Goal: Information Seeking & Learning: Check status

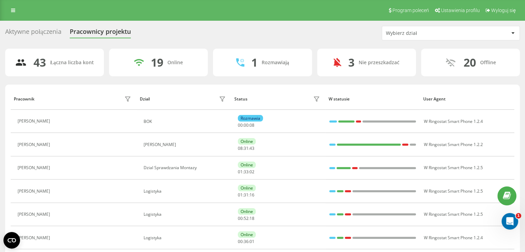
click at [429, 26] on div "Wybierz dział" at bounding box center [450, 33] width 137 height 14
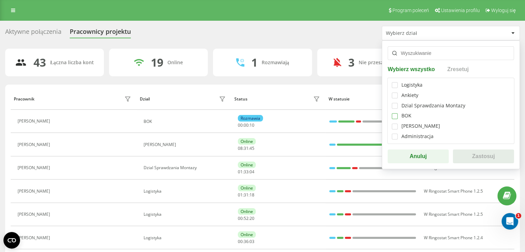
click at [392, 113] on label at bounding box center [395, 113] width 6 height 0
checkbox input "true"
click at [485, 157] on button "Zastosuj" at bounding box center [483, 156] width 61 height 14
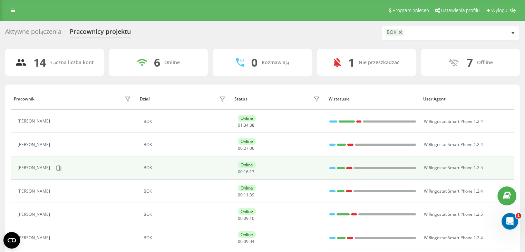
scroll to position [35, 0]
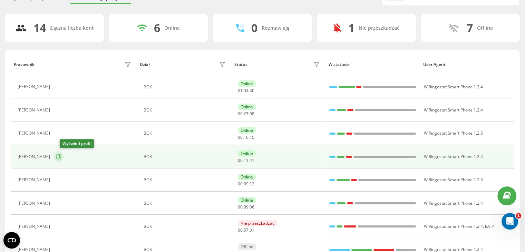
click at [64, 156] on button at bounding box center [58, 156] width 10 height 10
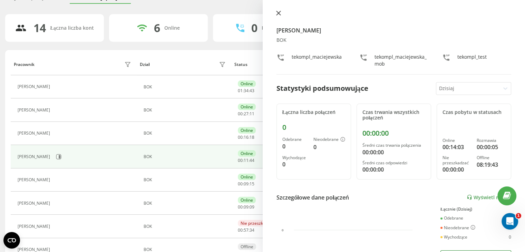
drag, startPoint x: 276, startPoint y: 12, endPoint x: 241, endPoint y: 33, distance: 41.1
click at [276, 12] on icon at bounding box center [278, 13] width 5 height 5
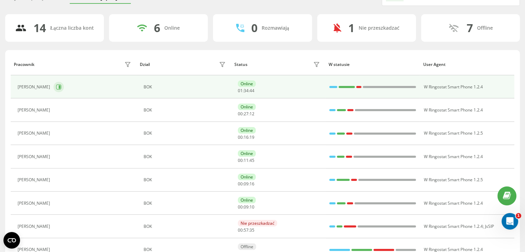
click at [59, 86] on icon at bounding box center [60, 86] width 2 height 3
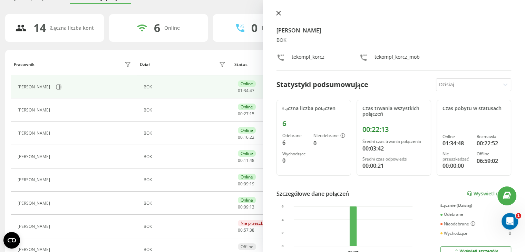
click at [277, 13] on icon at bounding box center [278, 13] width 4 height 4
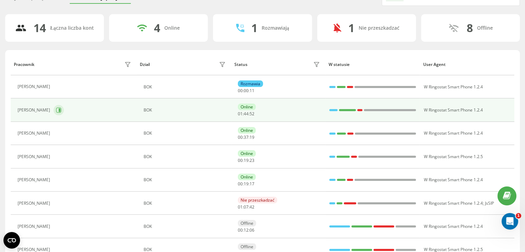
click at [53, 110] on button at bounding box center [58, 110] width 10 height 10
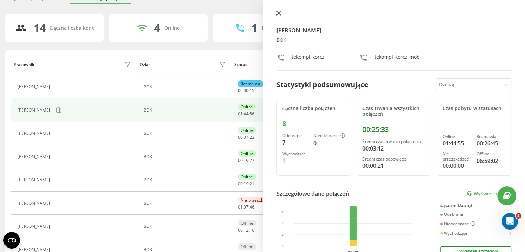
click at [278, 13] on icon at bounding box center [278, 13] width 4 height 4
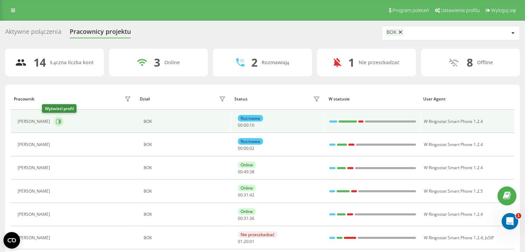
click at [53, 119] on button at bounding box center [58, 121] width 10 height 10
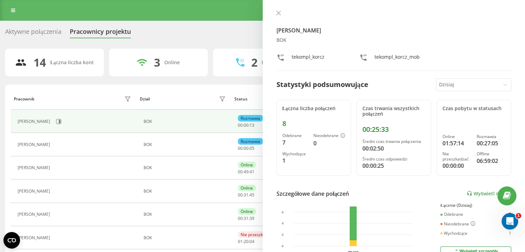
click at [276, 13] on icon at bounding box center [278, 13] width 5 height 5
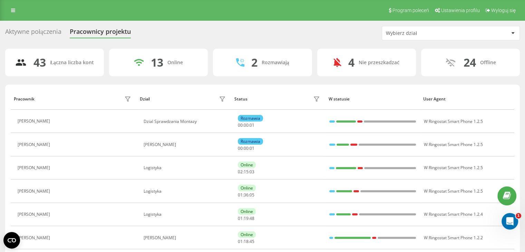
click at [406, 32] on div "Wybierz dział" at bounding box center [427, 33] width 82 height 6
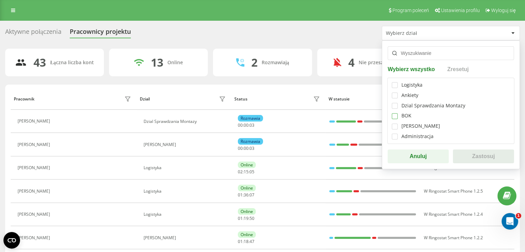
click at [395, 113] on label at bounding box center [395, 113] width 6 height 0
checkbox input "true"
click at [480, 160] on button "Zastosuj" at bounding box center [483, 156] width 61 height 14
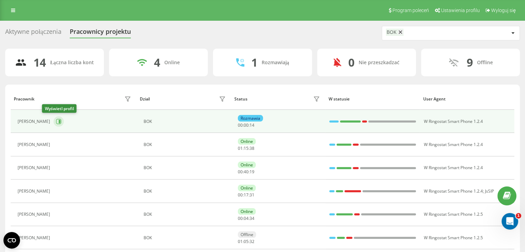
click at [56, 122] on icon at bounding box center [58, 121] width 5 height 5
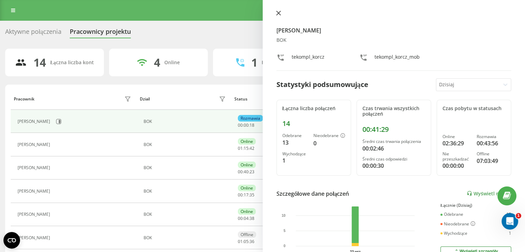
click at [275, 14] on button at bounding box center [278, 13] width 9 height 7
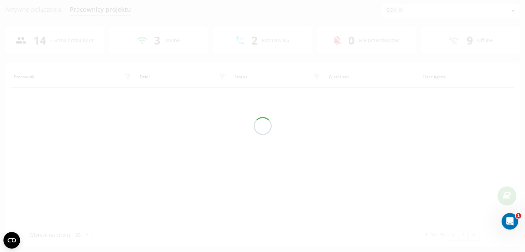
scroll to position [35, 0]
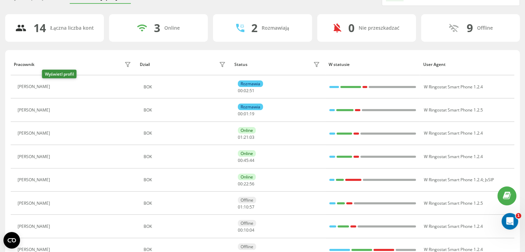
click at [53, 89] on button at bounding box center [57, 88] width 8 height 10
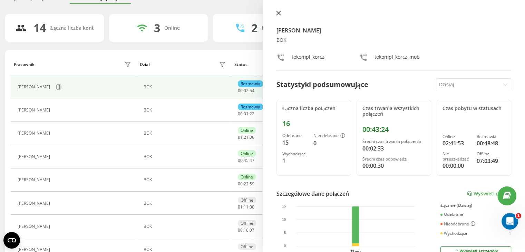
click at [276, 14] on icon at bounding box center [278, 13] width 4 height 4
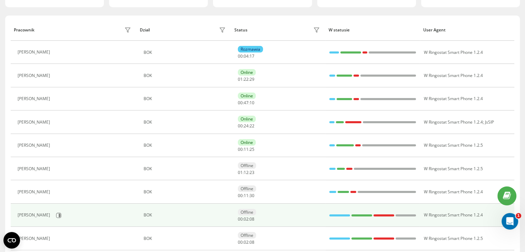
scroll to position [35, 0]
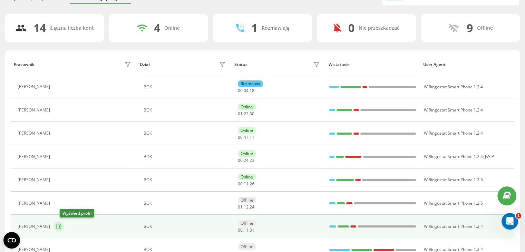
click at [61, 224] on icon at bounding box center [59, 227] width 6 height 6
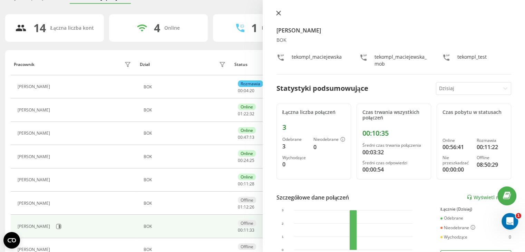
click at [277, 12] on icon at bounding box center [278, 13] width 4 height 4
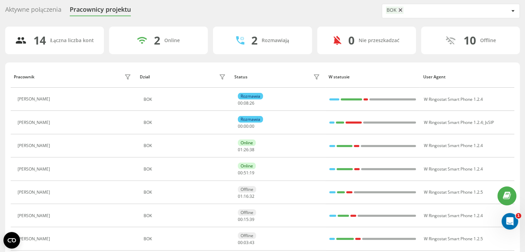
scroll to position [35, 0]
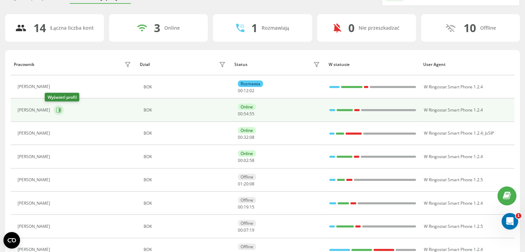
click at [53, 107] on button at bounding box center [58, 110] width 10 height 10
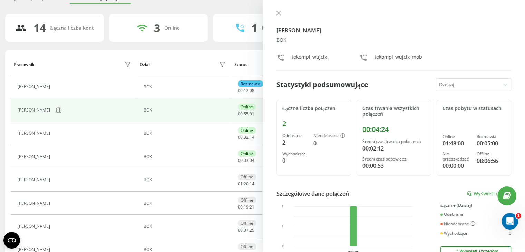
drag, startPoint x: 280, startPoint y: 16, endPoint x: 164, endPoint y: 32, distance: 117.7
click at [280, 16] on button at bounding box center [278, 13] width 9 height 7
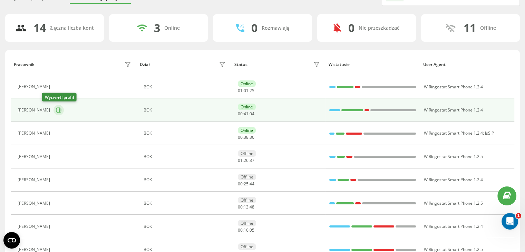
click at [56, 109] on icon at bounding box center [58, 110] width 5 height 5
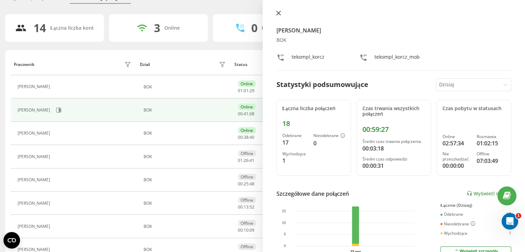
click at [277, 13] on icon at bounding box center [278, 13] width 4 height 4
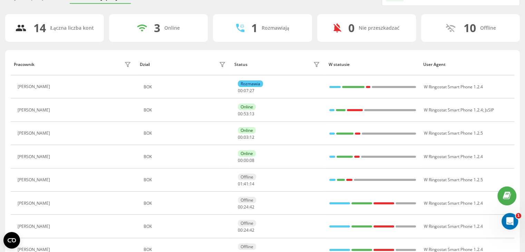
click at [53, 83] on button at bounding box center [57, 88] width 8 height 10
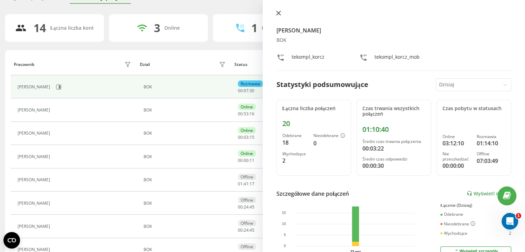
drag, startPoint x: 280, startPoint y: 14, endPoint x: 180, endPoint y: 21, distance: 99.6
click at [279, 14] on icon at bounding box center [278, 13] width 4 height 4
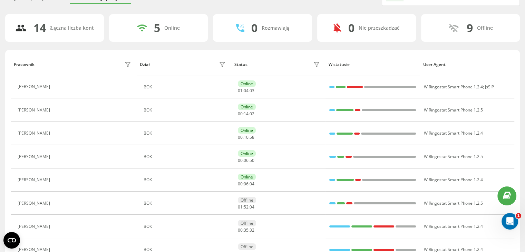
scroll to position [208, 0]
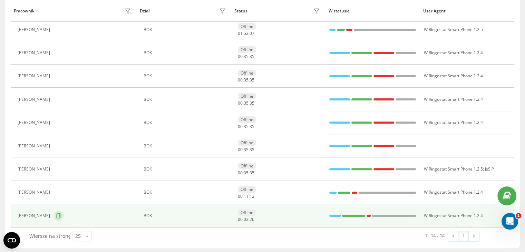
click at [56, 213] on icon at bounding box center [59, 216] width 6 height 6
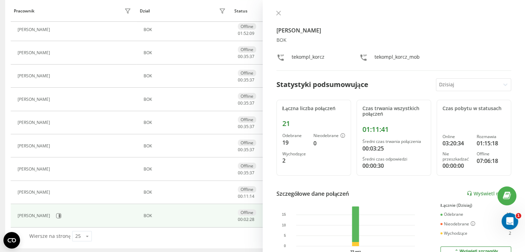
click at [280, 14] on icon at bounding box center [278, 13] width 5 height 5
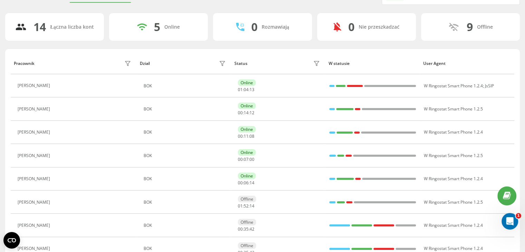
scroll to position [208, 0]
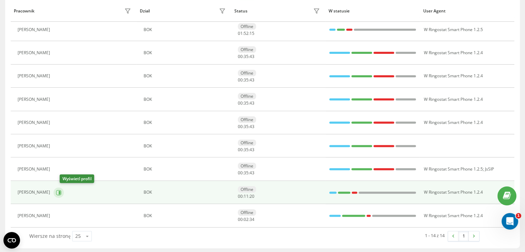
click at [61, 190] on icon at bounding box center [59, 193] width 6 height 6
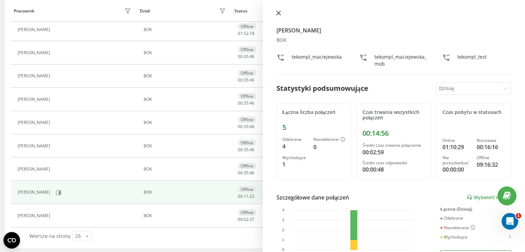
click at [277, 14] on icon at bounding box center [278, 13] width 4 height 4
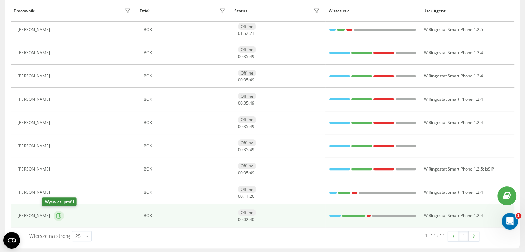
click at [56, 213] on icon at bounding box center [58, 215] width 5 height 5
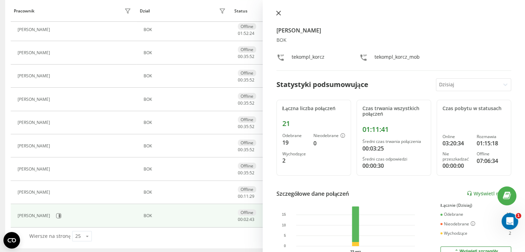
click at [282, 15] on button at bounding box center [278, 13] width 9 height 7
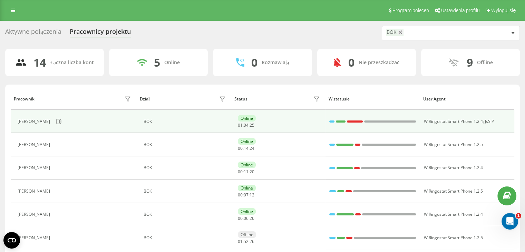
click at [53, 126] on div "[PERSON_NAME]" at bounding box center [75, 122] width 115 height 12
click at [56, 122] on icon at bounding box center [58, 121] width 5 height 5
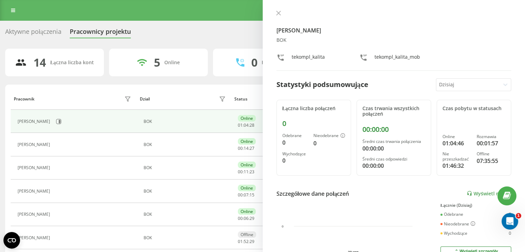
drag, startPoint x: 280, startPoint y: 11, endPoint x: 276, endPoint y: 13, distance: 4.0
click at [279, 11] on icon at bounding box center [278, 13] width 5 height 5
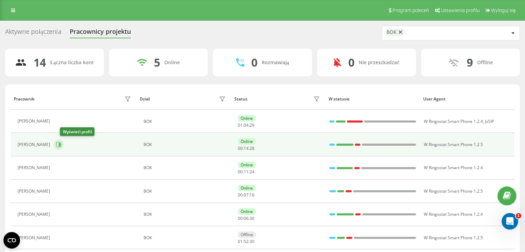
click at [61, 145] on button at bounding box center [58, 144] width 10 height 10
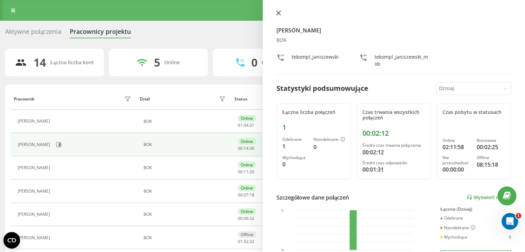
click at [278, 14] on icon at bounding box center [278, 13] width 5 height 5
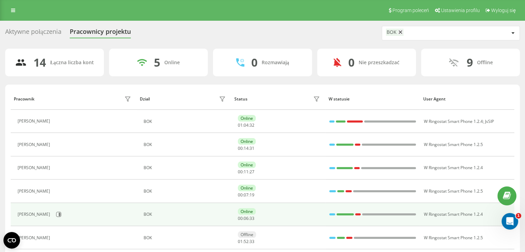
scroll to position [104, 0]
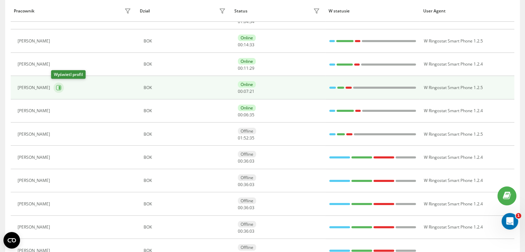
click at [56, 87] on icon at bounding box center [59, 88] width 6 height 6
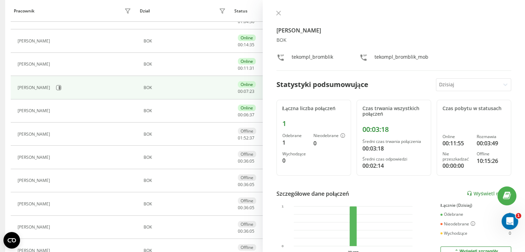
click at [276, 16] on icon at bounding box center [278, 13] width 5 height 5
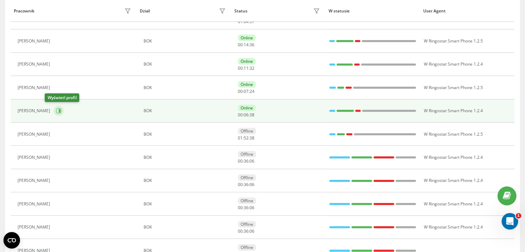
click at [59, 110] on icon at bounding box center [60, 110] width 2 height 3
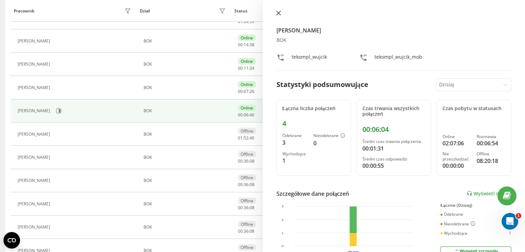
click at [277, 14] on icon at bounding box center [278, 13] width 4 height 4
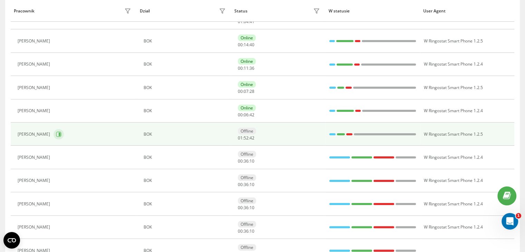
click at [59, 132] on icon at bounding box center [60, 133] width 2 height 3
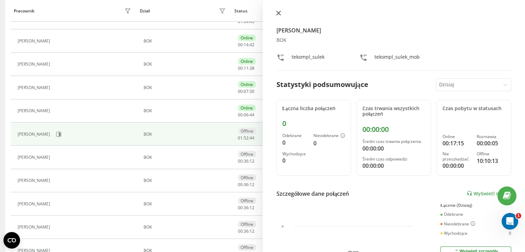
click at [276, 17] on button at bounding box center [278, 13] width 9 height 7
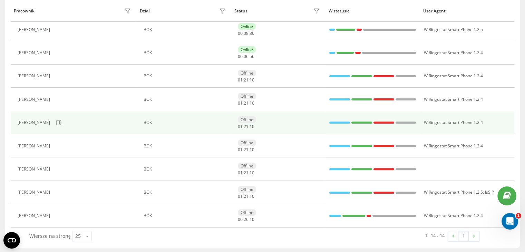
scroll to position [70, 0]
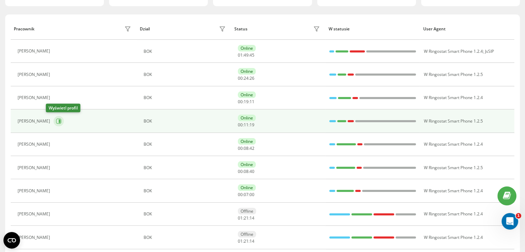
click at [56, 118] on icon at bounding box center [59, 121] width 6 height 6
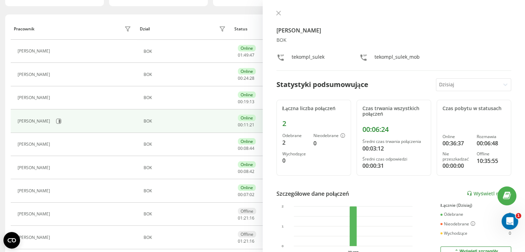
click at [278, 12] on icon at bounding box center [278, 13] width 5 height 5
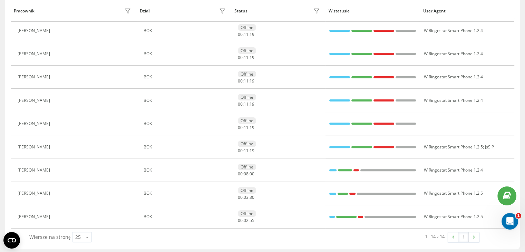
scroll to position [208, 0]
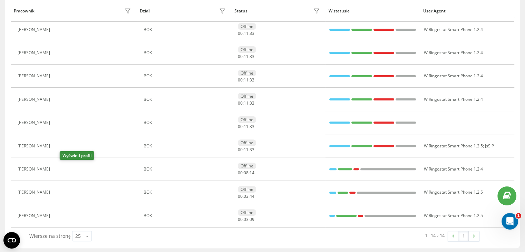
click at [62, 166] on button at bounding box center [57, 170] width 8 height 10
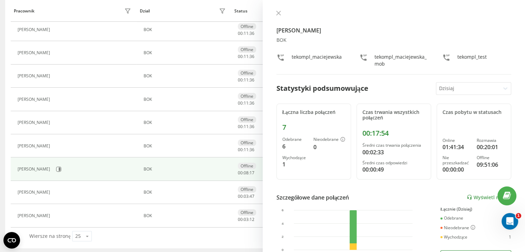
click at [277, 13] on icon at bounding box center [278, 13] width 4 height 4
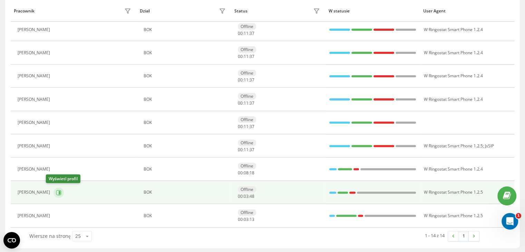
click at [53, 188] on button at bounding box center [58, 192] width 10 height 10
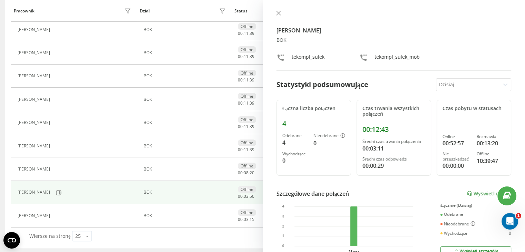
drag, startPoint x: 277, startPoint y: 16, endPoint x: 273, endPoint y: 17, distance: 4.6
click at [277, 16] on button at bounding box center [278, 13] width 9 height 7
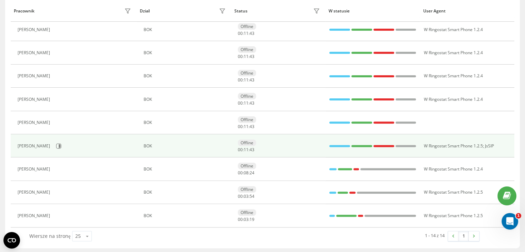
scroll to position [174, 0]
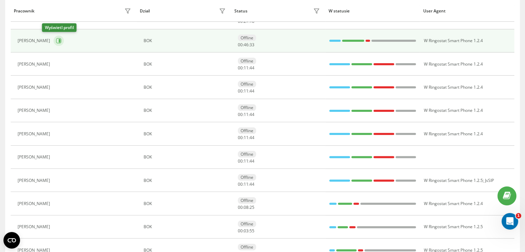
click at [56, 40] on icon at bounding box center [58, 40] width 5 height 5
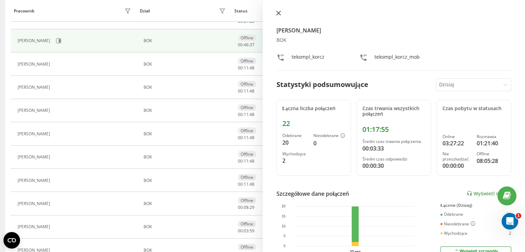
click at [275, 11] on button at bounding box center [278, 13] width 9 height 7
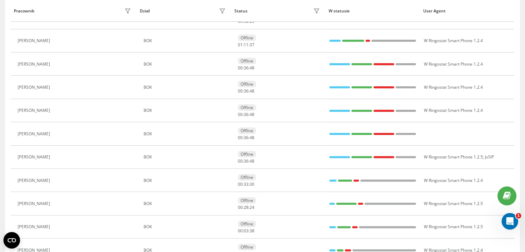
scroll to position [58, 0]
